Goal: Task Accomplishment & Management: Manage account settings

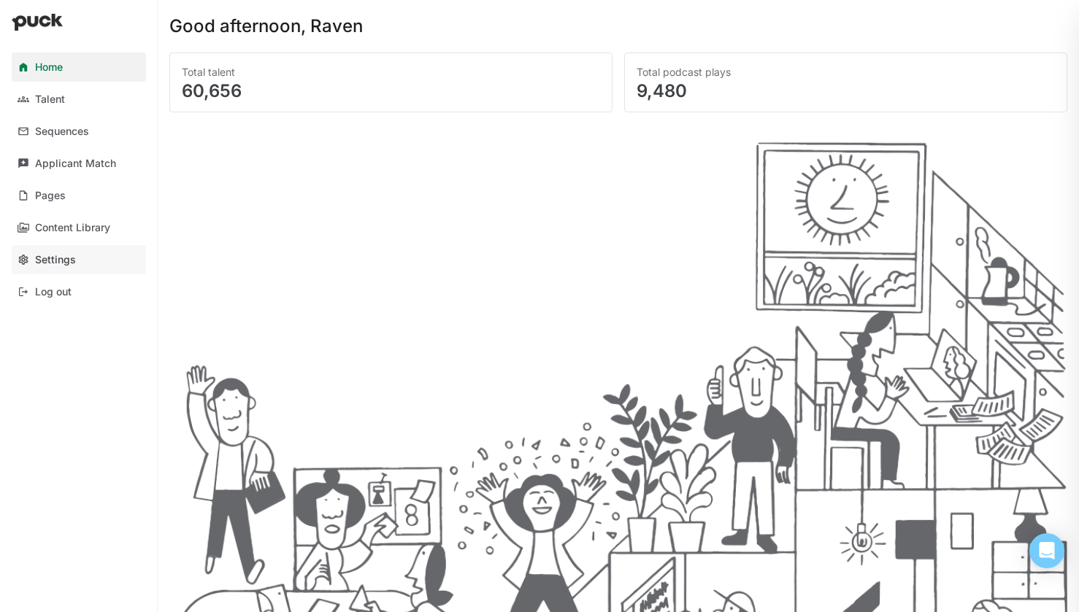
click at [49, 264] on div "Settings" at bounding box center [55, 260] width 41 height 12
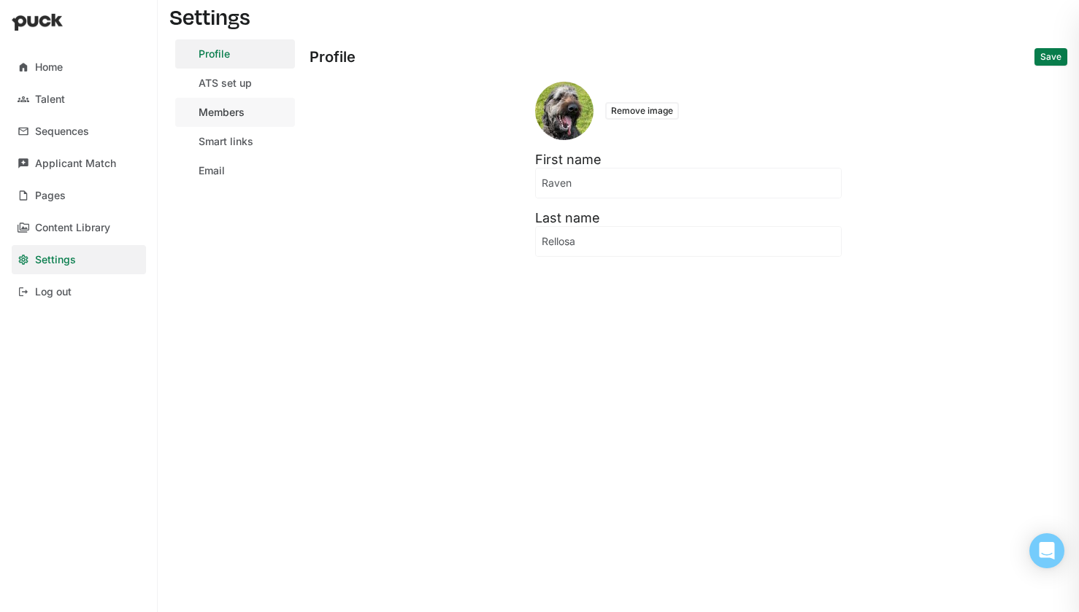
click at [249, 116] on link "Members" at bounding box center [235, 112] width 120 height 29
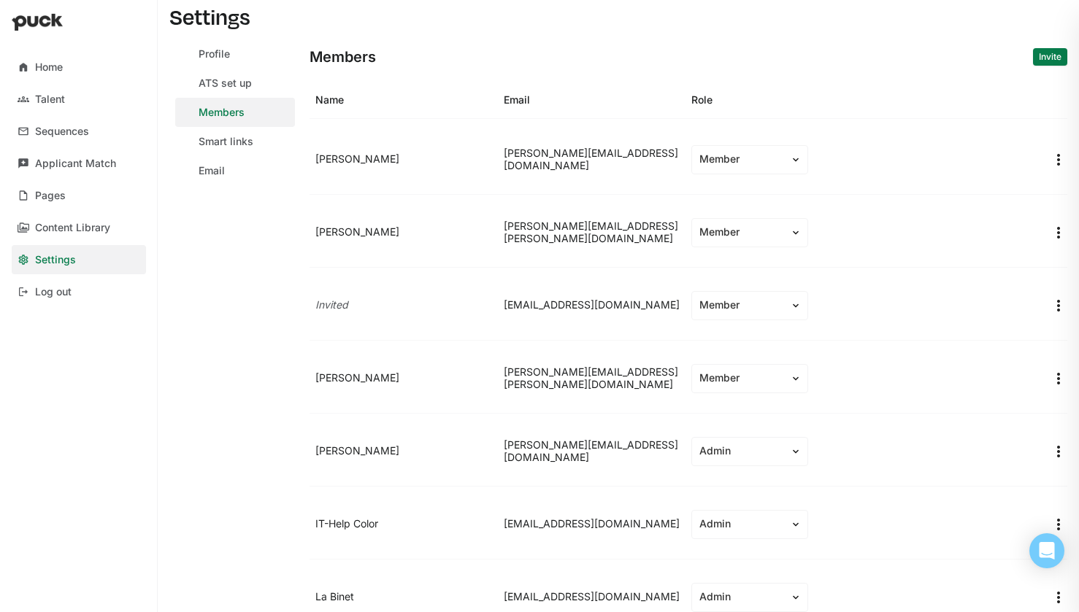
click at [733, 174] on div "Member" at bounding box center [867, 159] width 364 height 41
click at [734, 165] on div "Member" at bounding box center [740, 159] width 83 height 12
click at [740, 201] on div "Admin" at bounding box center [736, 200] width 31 height 12
